Goal: Task Accomplishment & Management: Complete application form

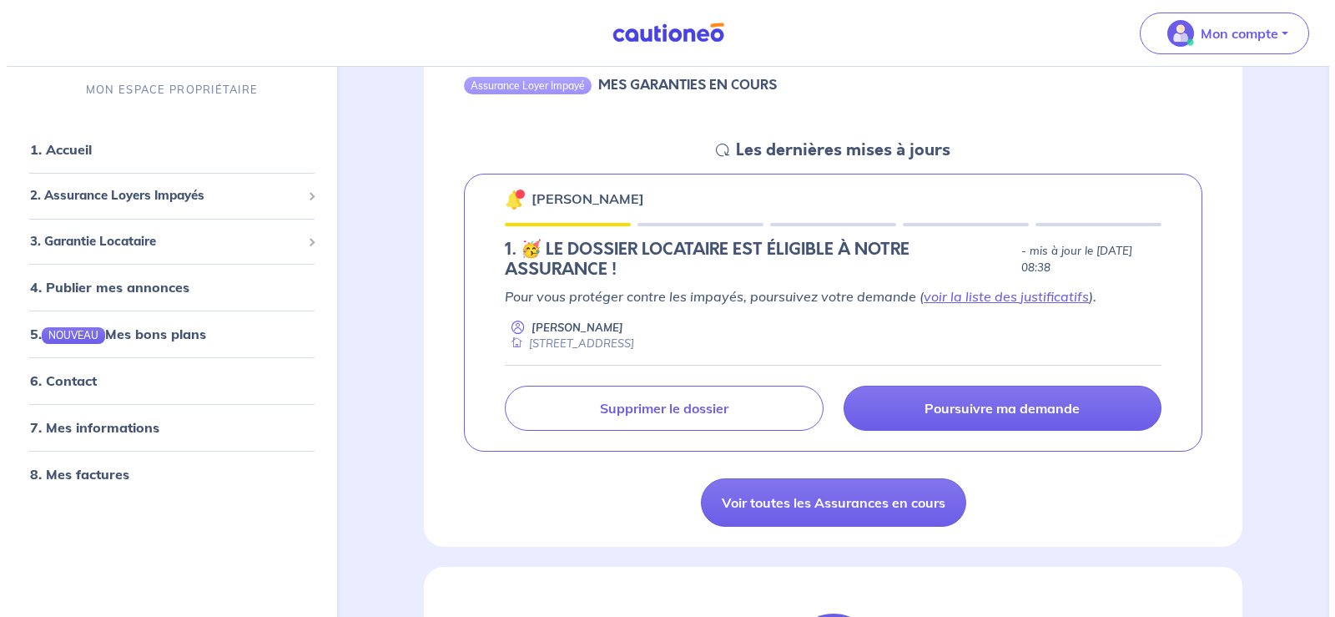
scroll to position [183, 0]
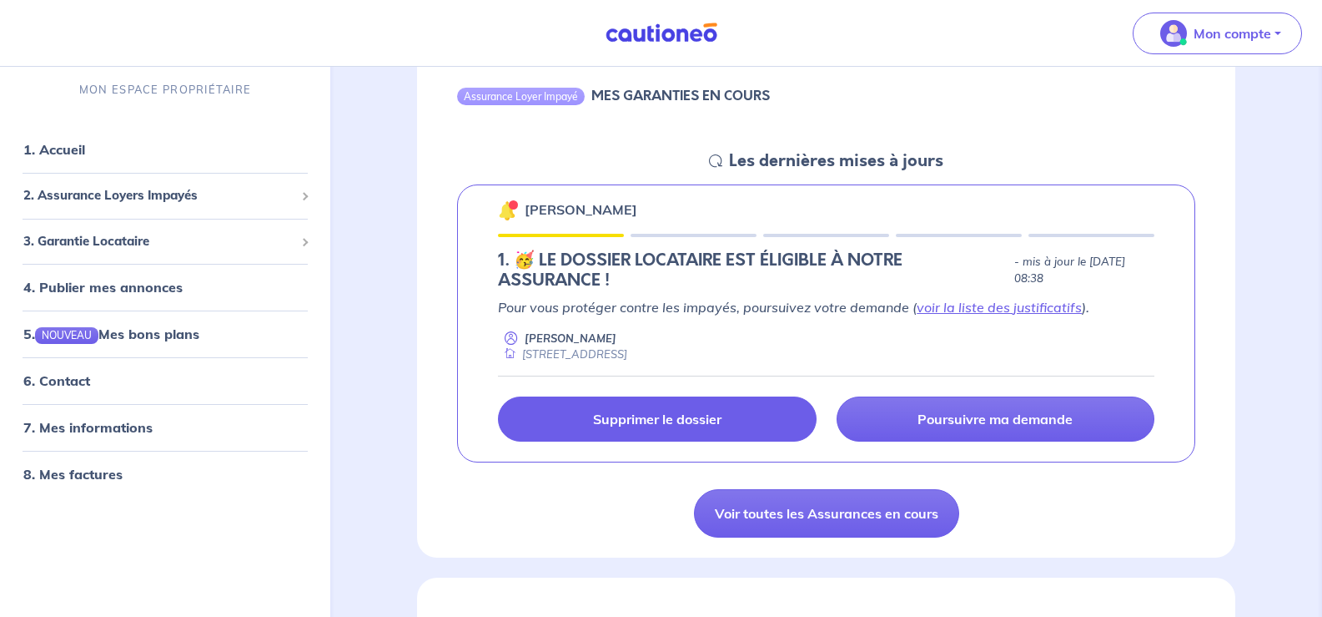
click at [682, 422] on p "Supprimer le dossier" at bounding box center [657, 418] width 128 height 17
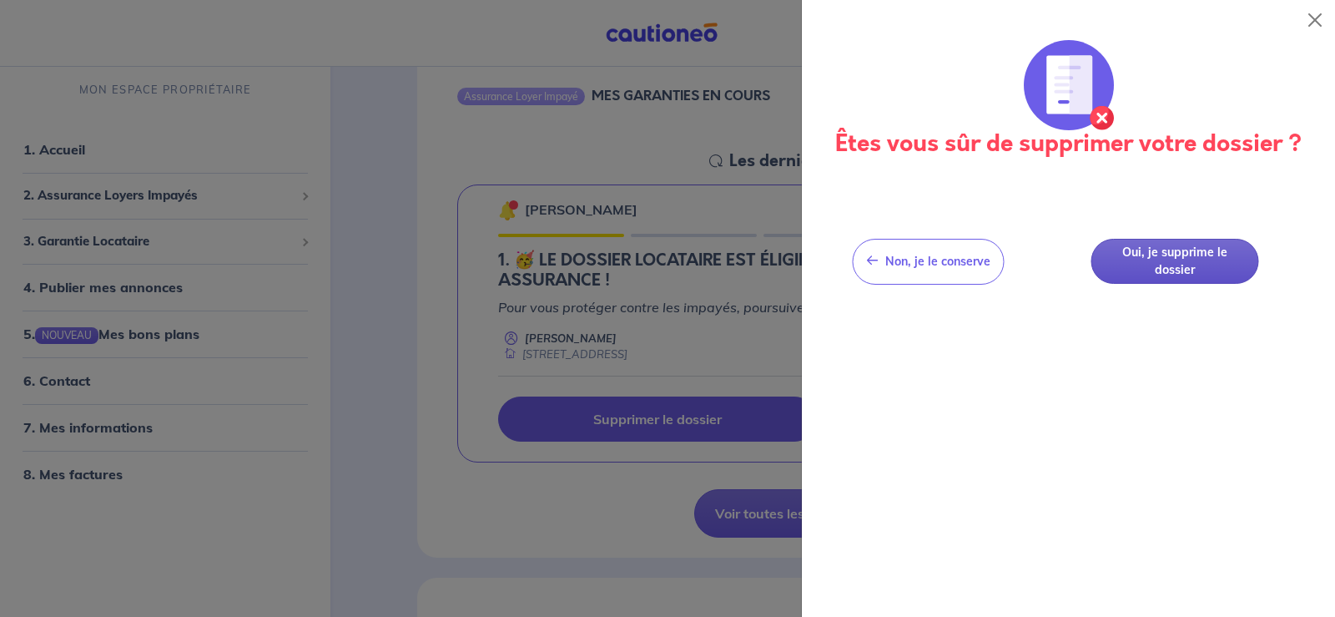
click at [1183, 263] on button "Oui, je supprime le dossier" at bounding box center [1175, 262] width 168 height 46
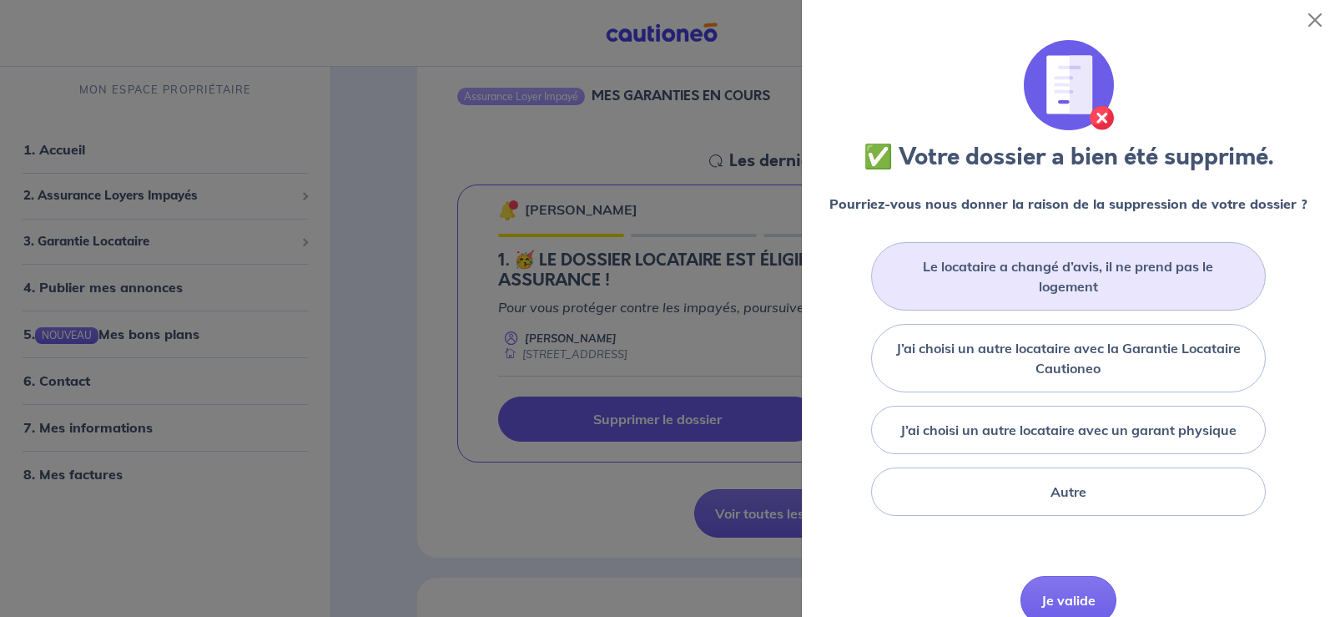
click at [1181, 266] on label "Le locataire a changé d’avis, il ne prend pas le logement" at bounding box center [1068, 276] width 352 height 40
click at [0, 0] on input "Le locataire a changé d’avis, il ne prend pas le logement" at bounding box center [0, 0] width 0 height 0
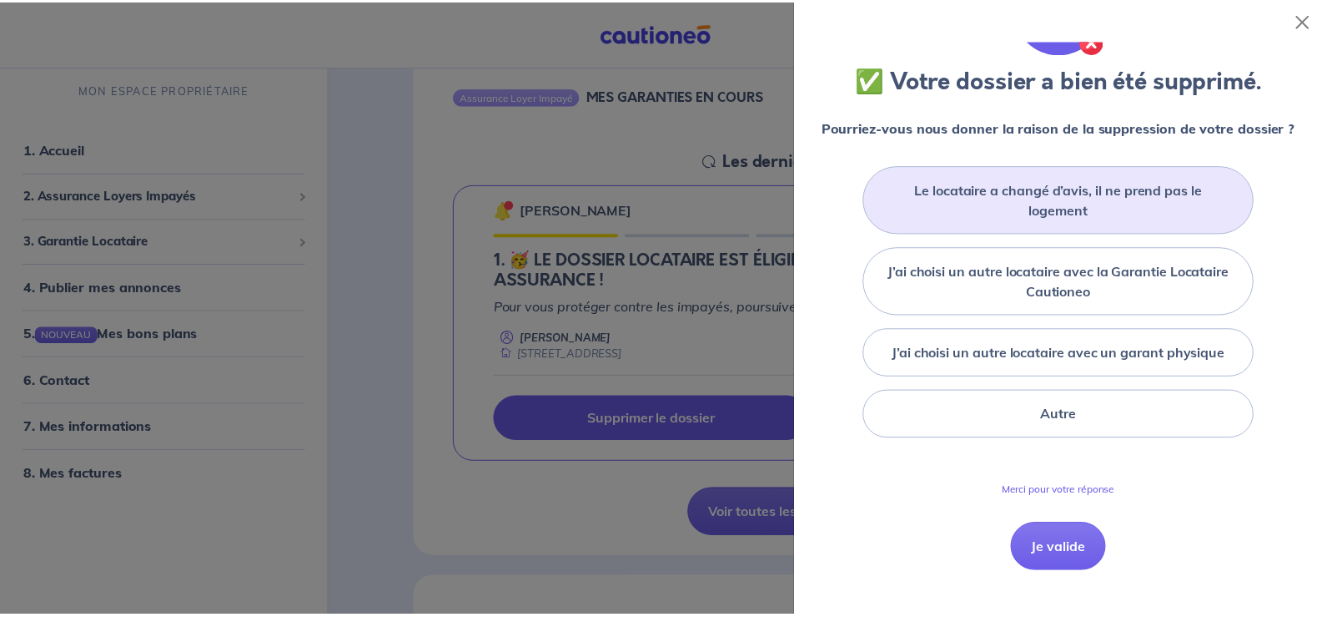
scroll to position [91, 0]
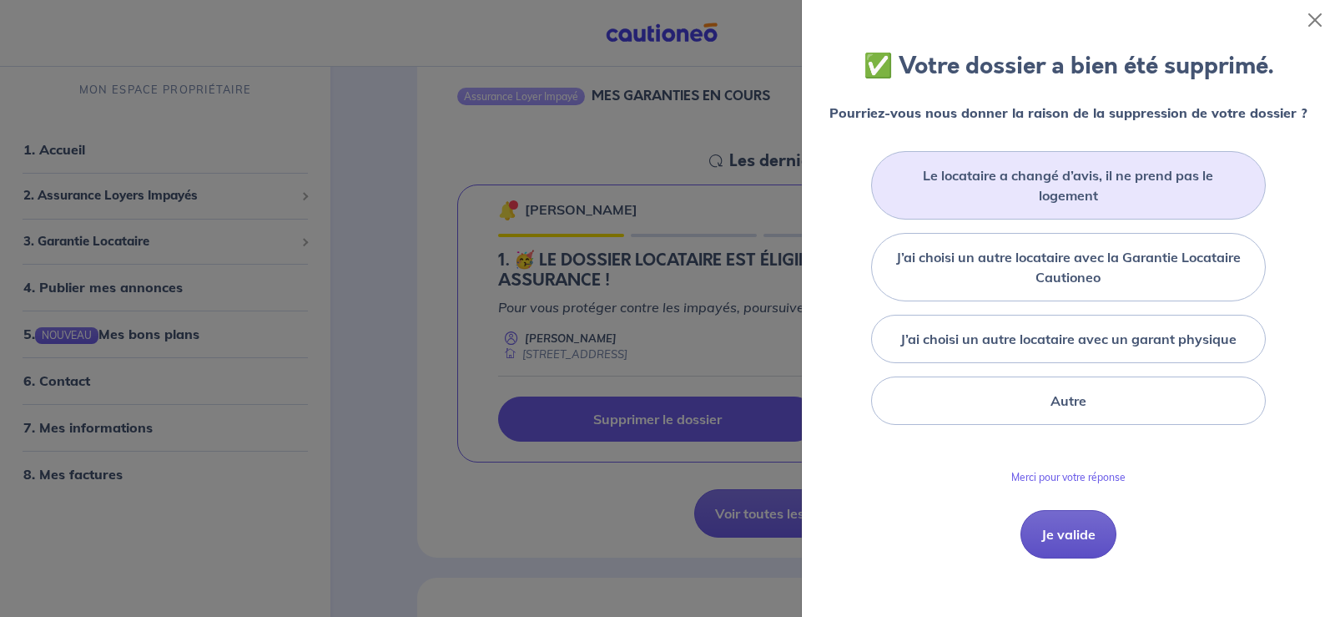
click at [1065, 545] on button "Je valide" at bounding box center [1068, 534] width 96 height 48
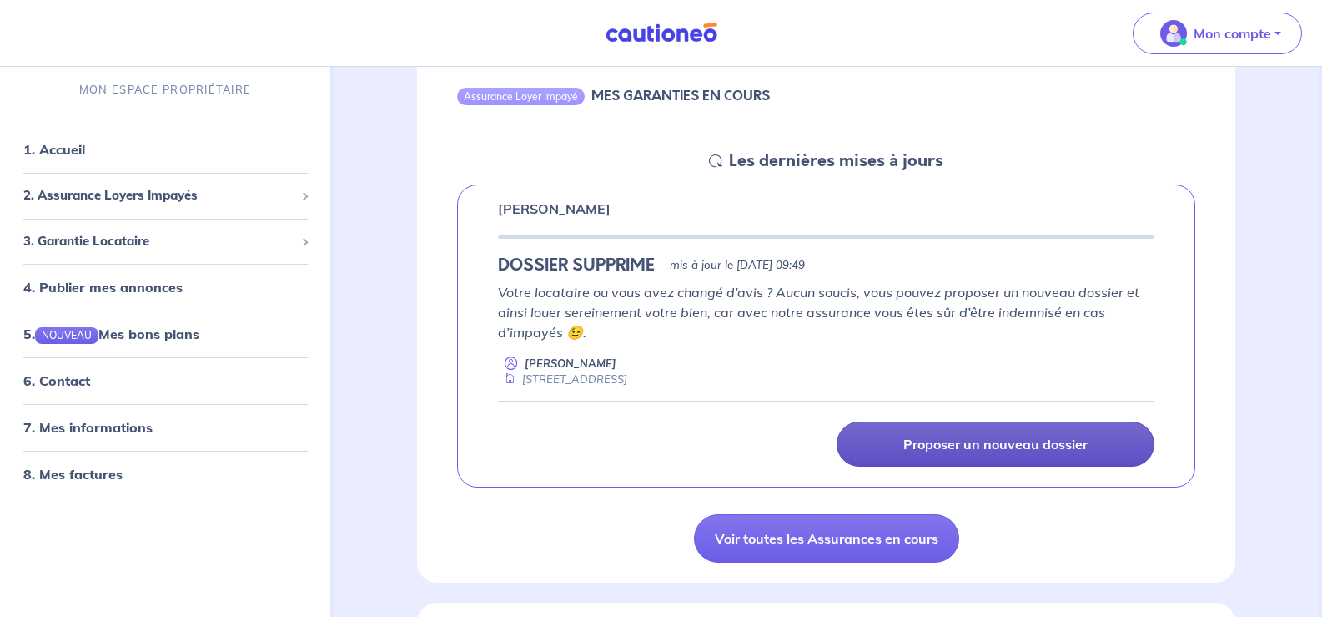
click at [954, 451] on p "Proposer un nouveau dossier" at bounding box center [996, 444] width 184 height 17
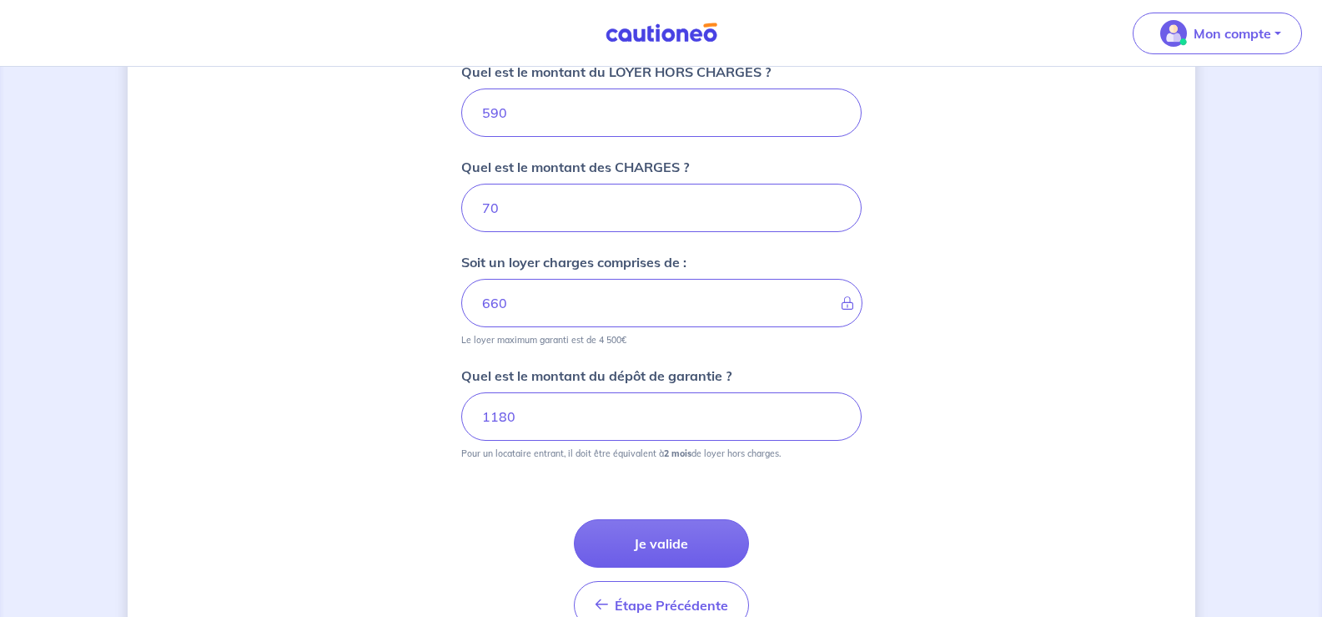
scroll to position [738, 0]
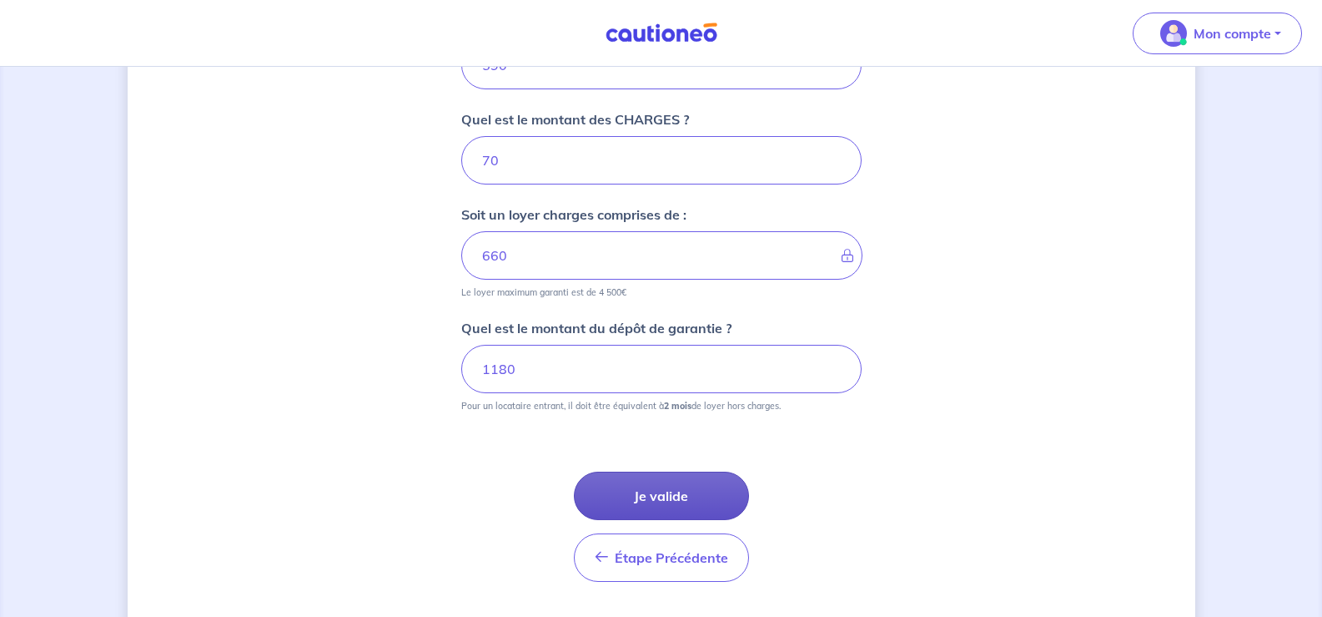
click at [686, 490] on button "Je valide" at bounding box center [661, 495] width 175 height 48
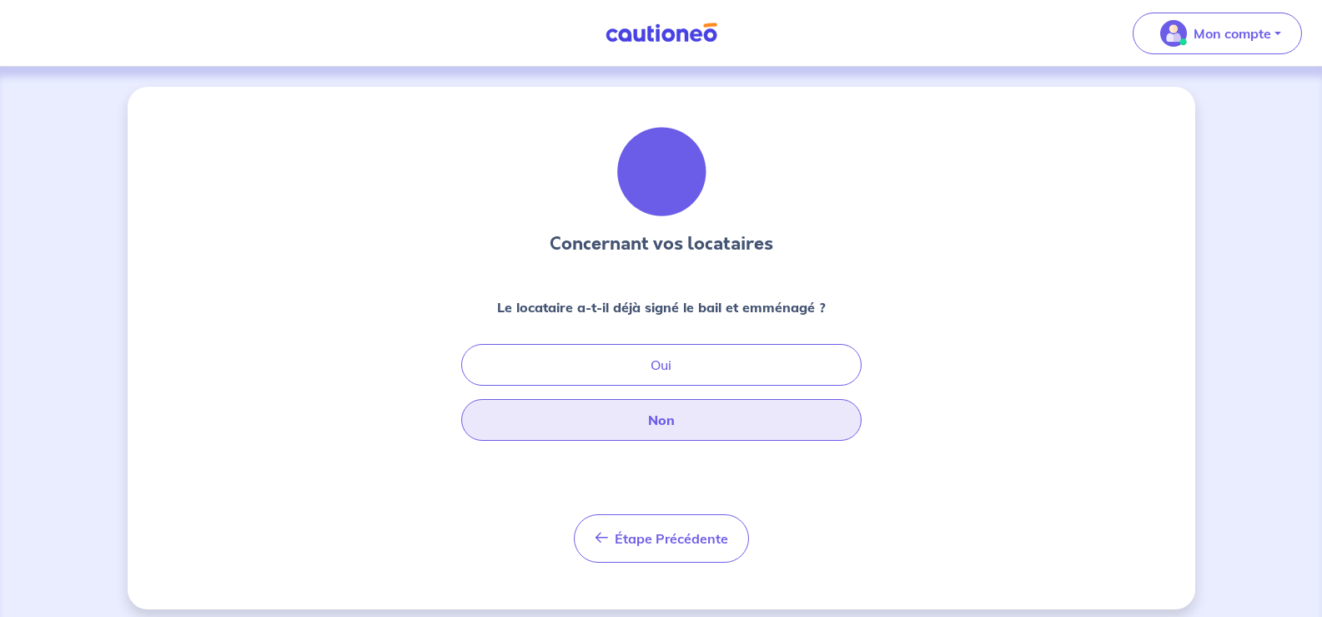
click at [696, 418] on button "Non" at bounding box center [661, 420] width 400 height 42
